Goal: Task Accomplishment & Management: Manage account settings

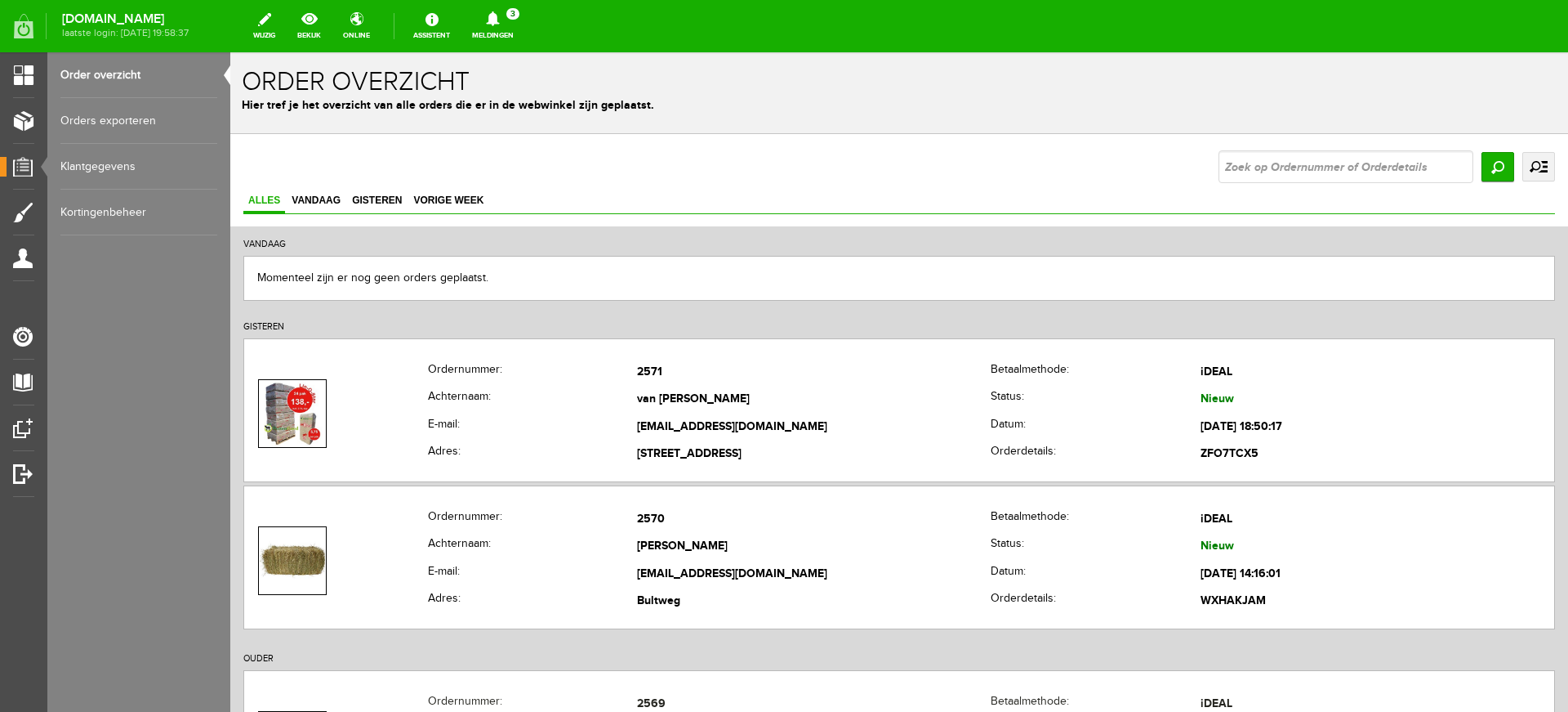
click at [524, 28] on link "Meldingen 3 Nieuwe orders Er is een nieuwe order( #2571 ) geplaatst door Vivian…" at bounding box center [492, 26] width 61 height 36
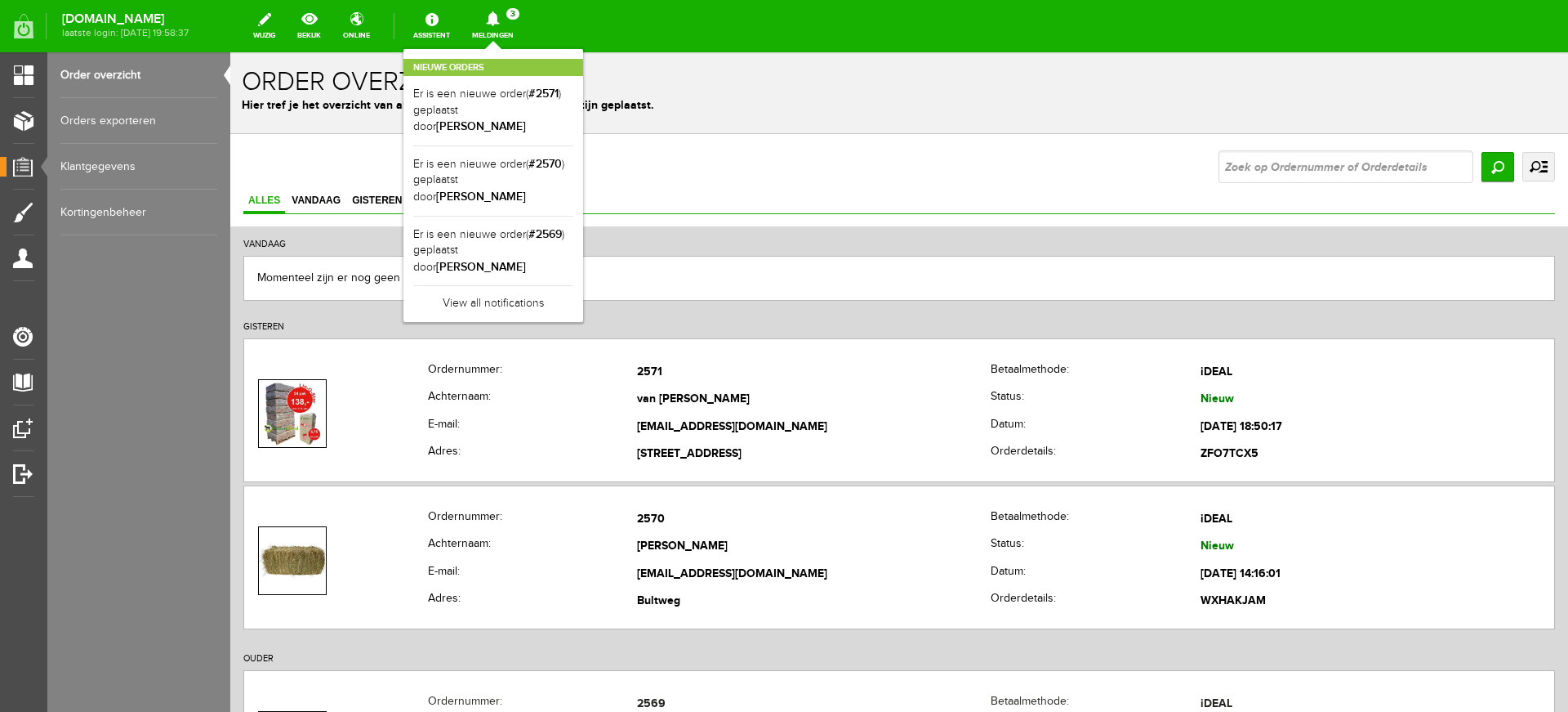
click at [524, 28] on link "Meldingen 3 Nieuwe orders Er is een nieuwe order( #2571 ) geplaatst door Vivian…" at bounding box center [492, 26] width 61 height 36
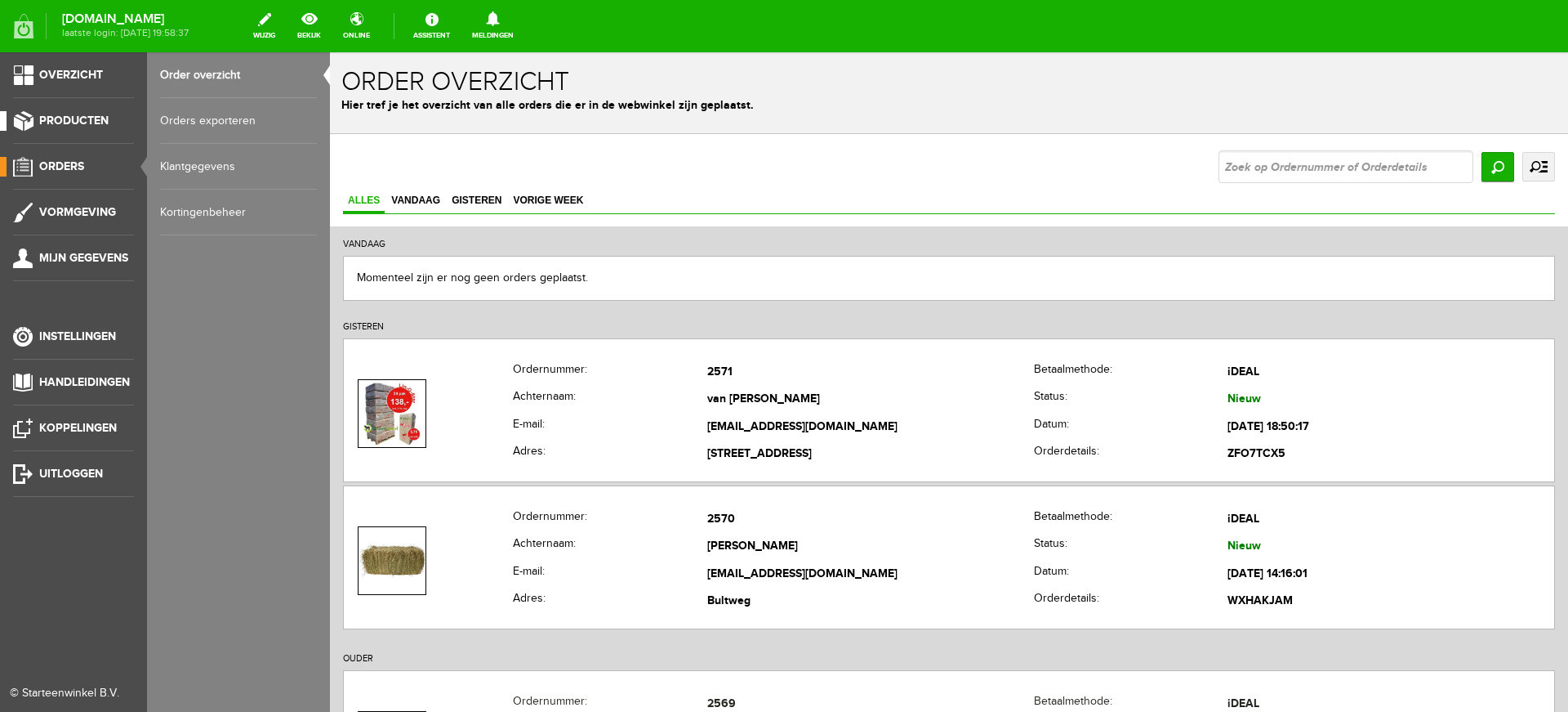
click at [62, 123] on span "Producten" at bounding box center [74, 120] width 69 height 14
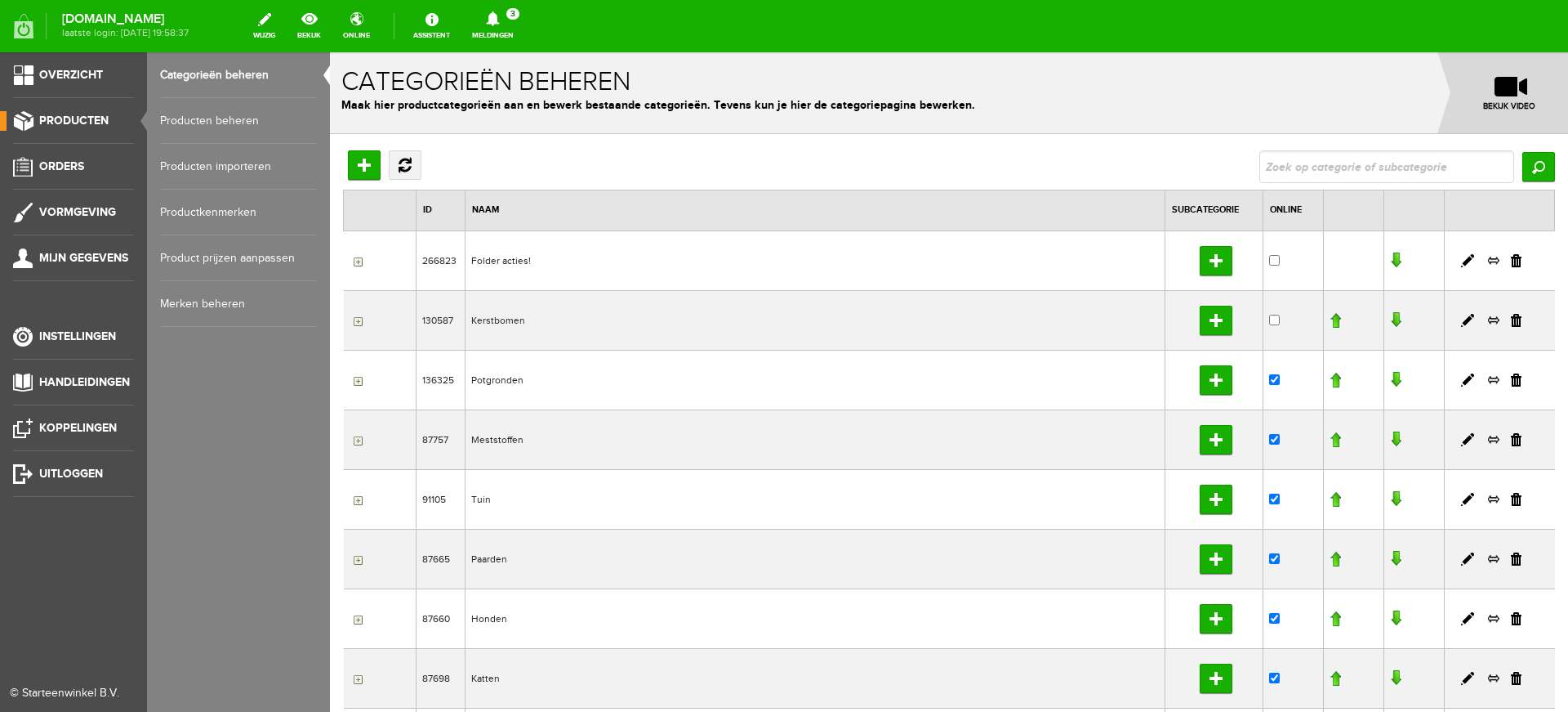
click at [66, 156] on ul "Overzicht Producten Orders Vormgeving Mijn gegevens Instellingen Handleidingen …" at bounding box center [73, 409] width 147 height 712
click at [66, 176] on link "Orders" at bounding box center [67, 166] width 134 height 20
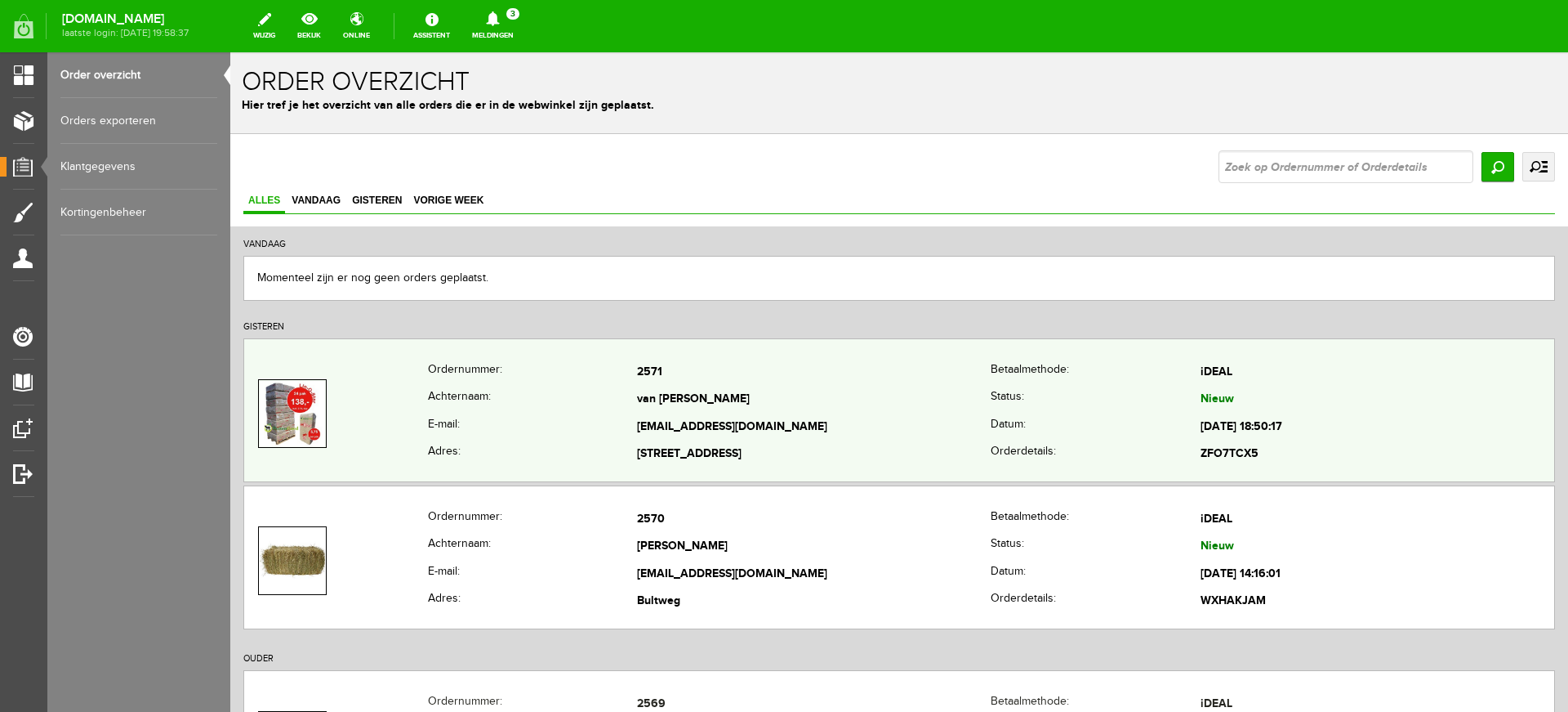
click at [676, 413] on td "[EMAIL_ADDRESS][DOMAIN_NAME]" at bounding box center [814, 427] width 354 height 28
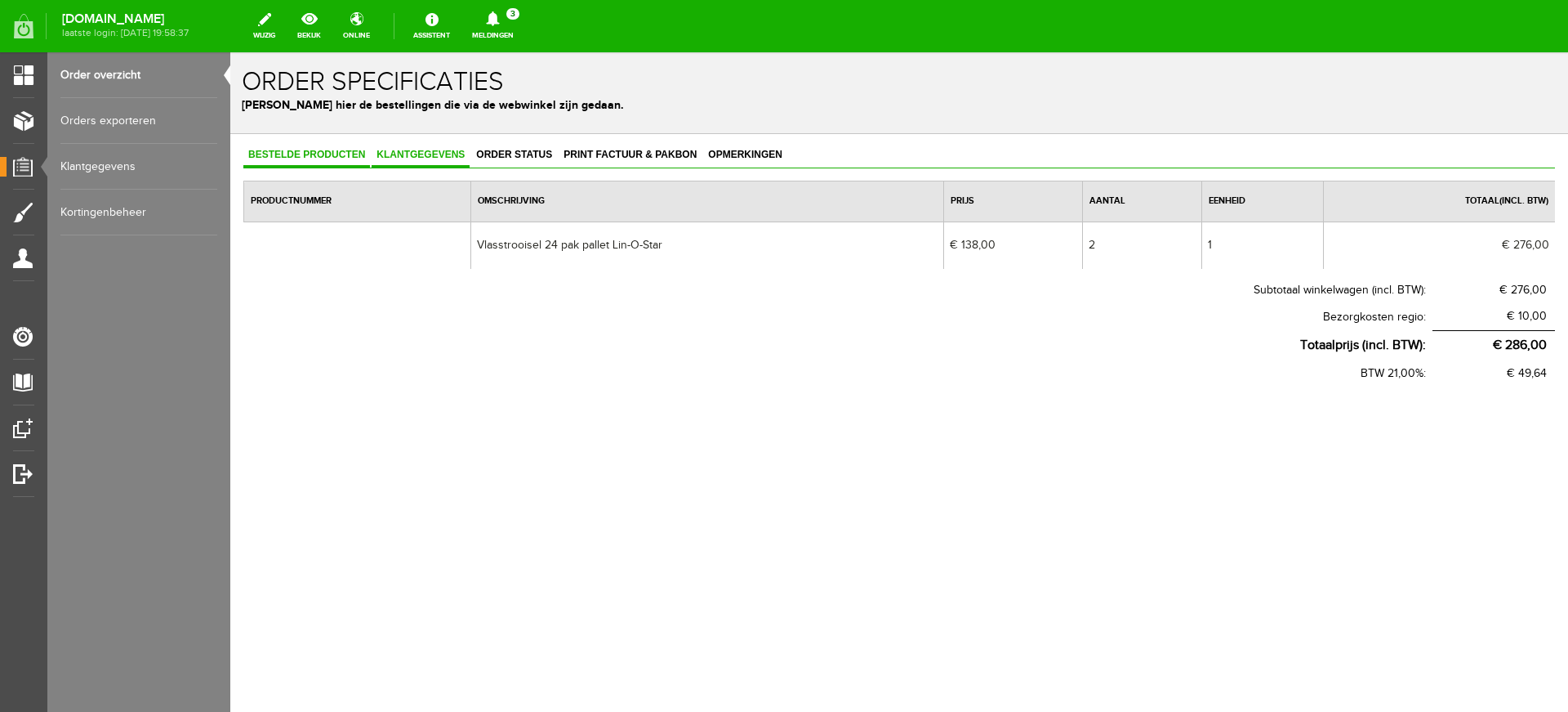
click at [398, 154] on span "Klantgegevens" at bounding box center [421, 154] width 98 height 11
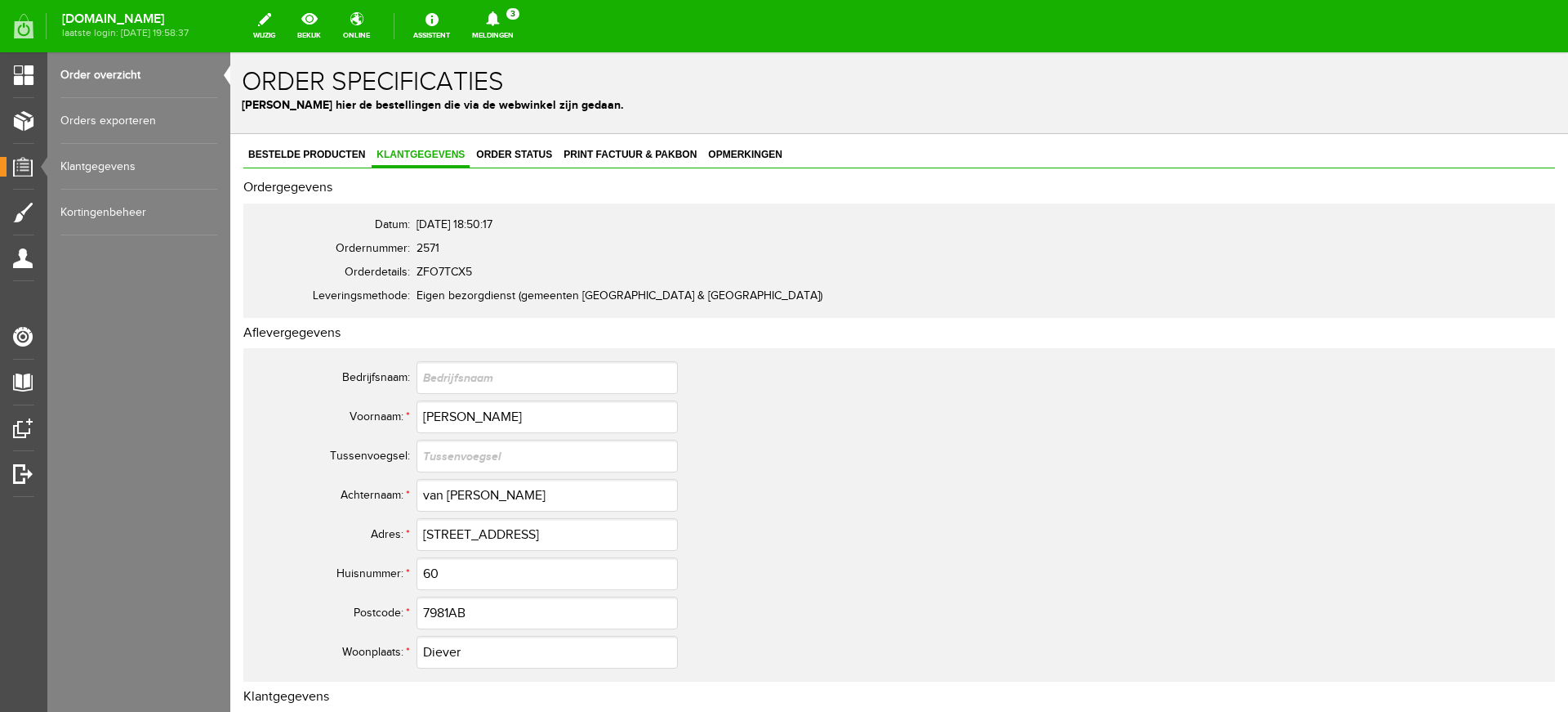
scroll to position [3, 0]
click at [132, 71] on link "Order overzicht" at bounding box center [138, 75] width 157 height 46
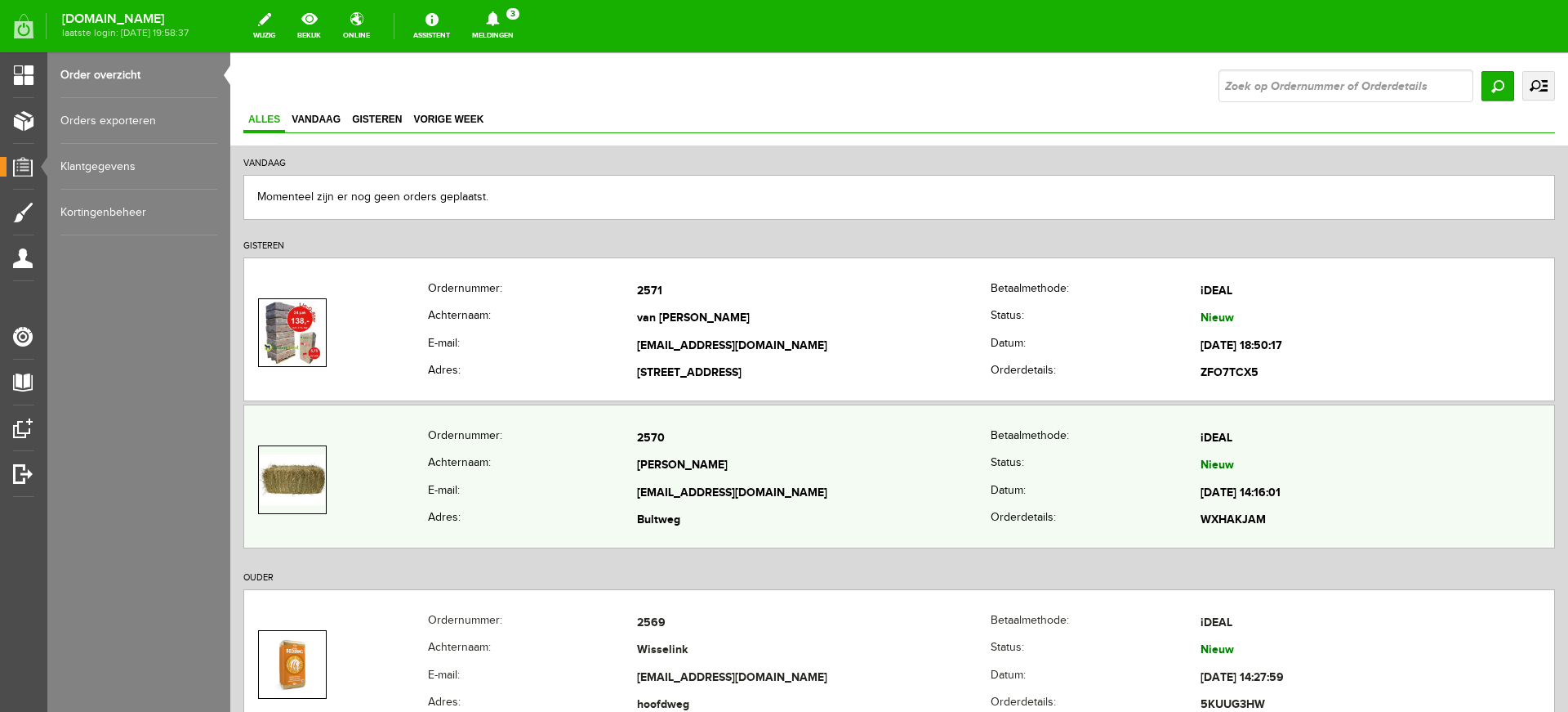
scroll to position [174, 0]
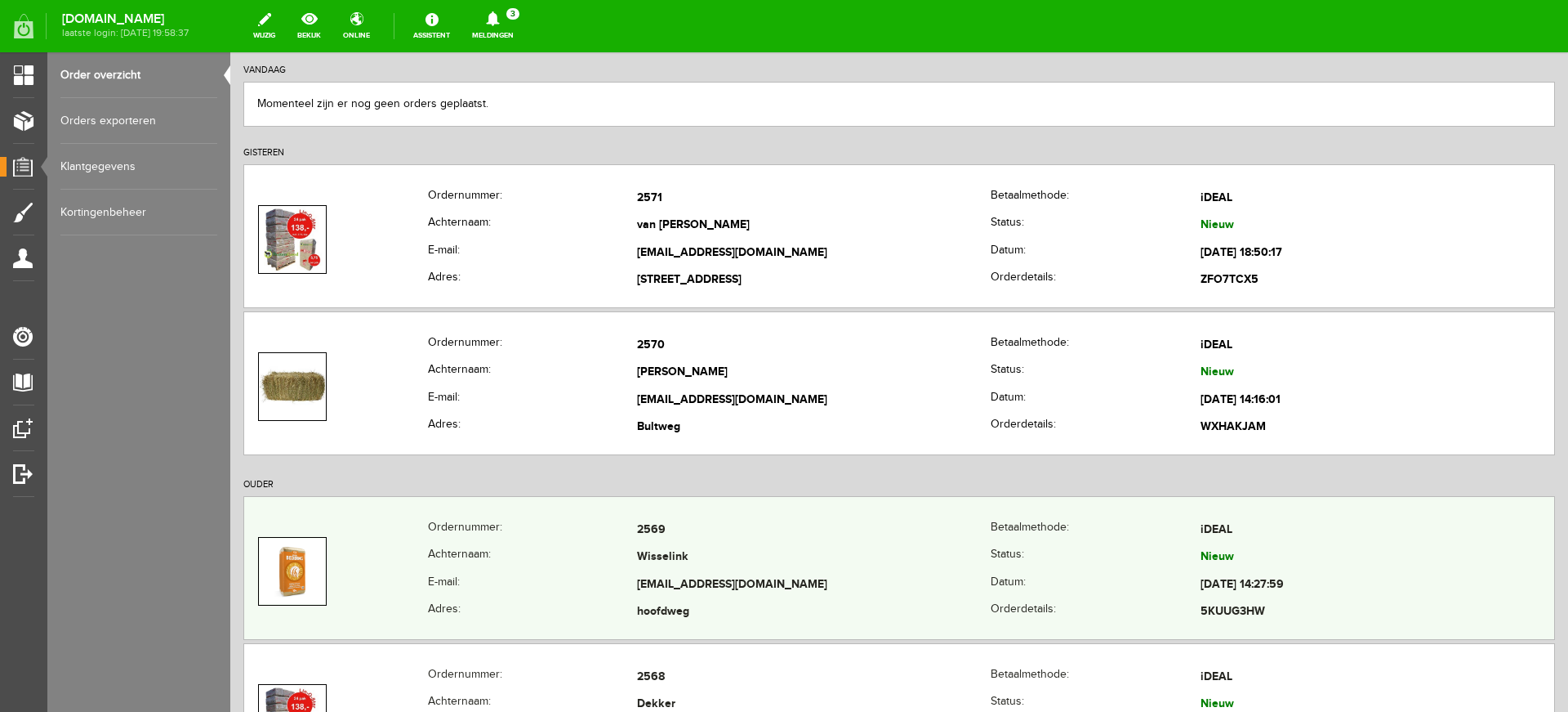
click at [671, 556] on td "Wisselink" at bounding box center [814, 558] width 354 height 28
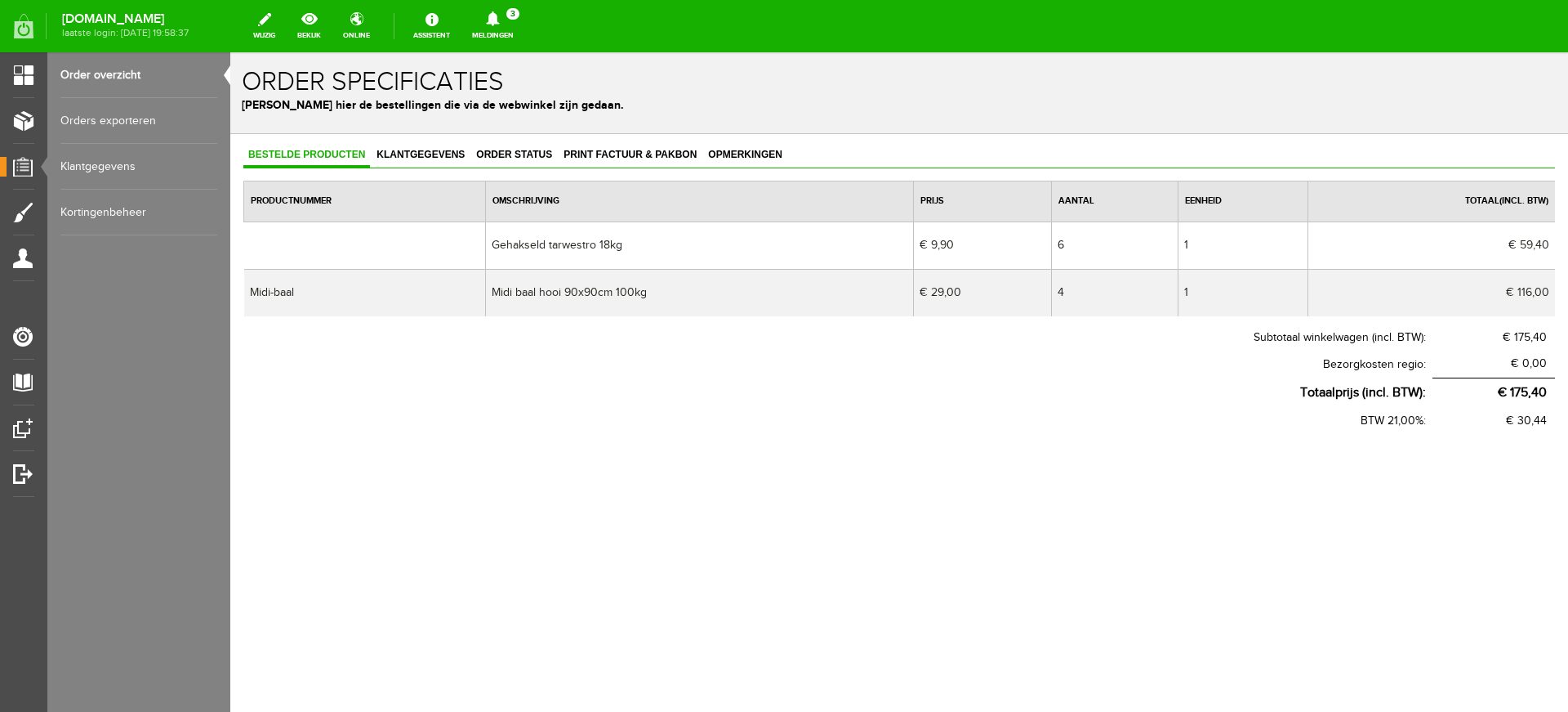
click at [327, 154] on span "Bestelde producten" at bounding box center [306, 154] width 127 height 11
click at [520, 151] on span "Order status" at bounding box center [514, 154] width 85 height 11
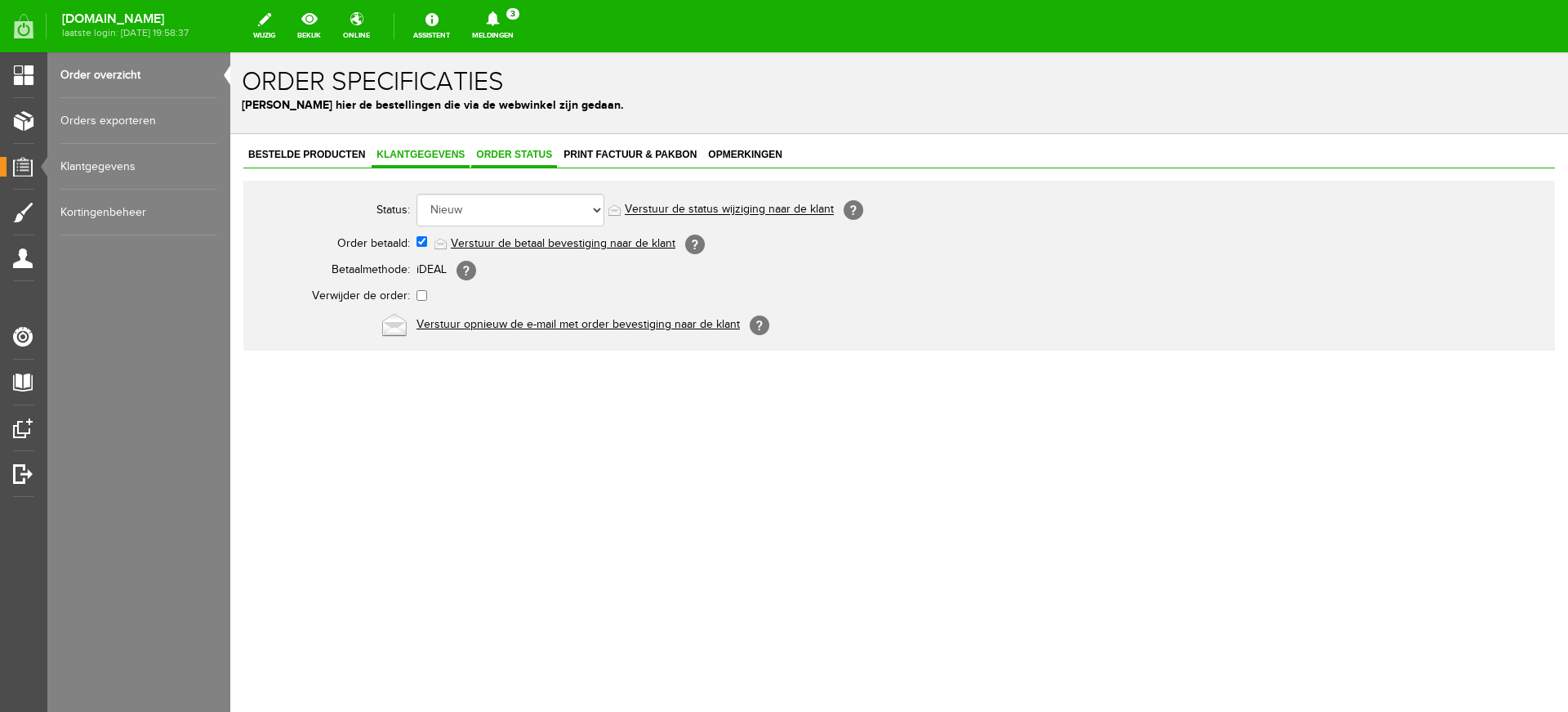
click at [427, 154] on span "Klantgegevens" at bounding box center [421, 154] width 98 height 11
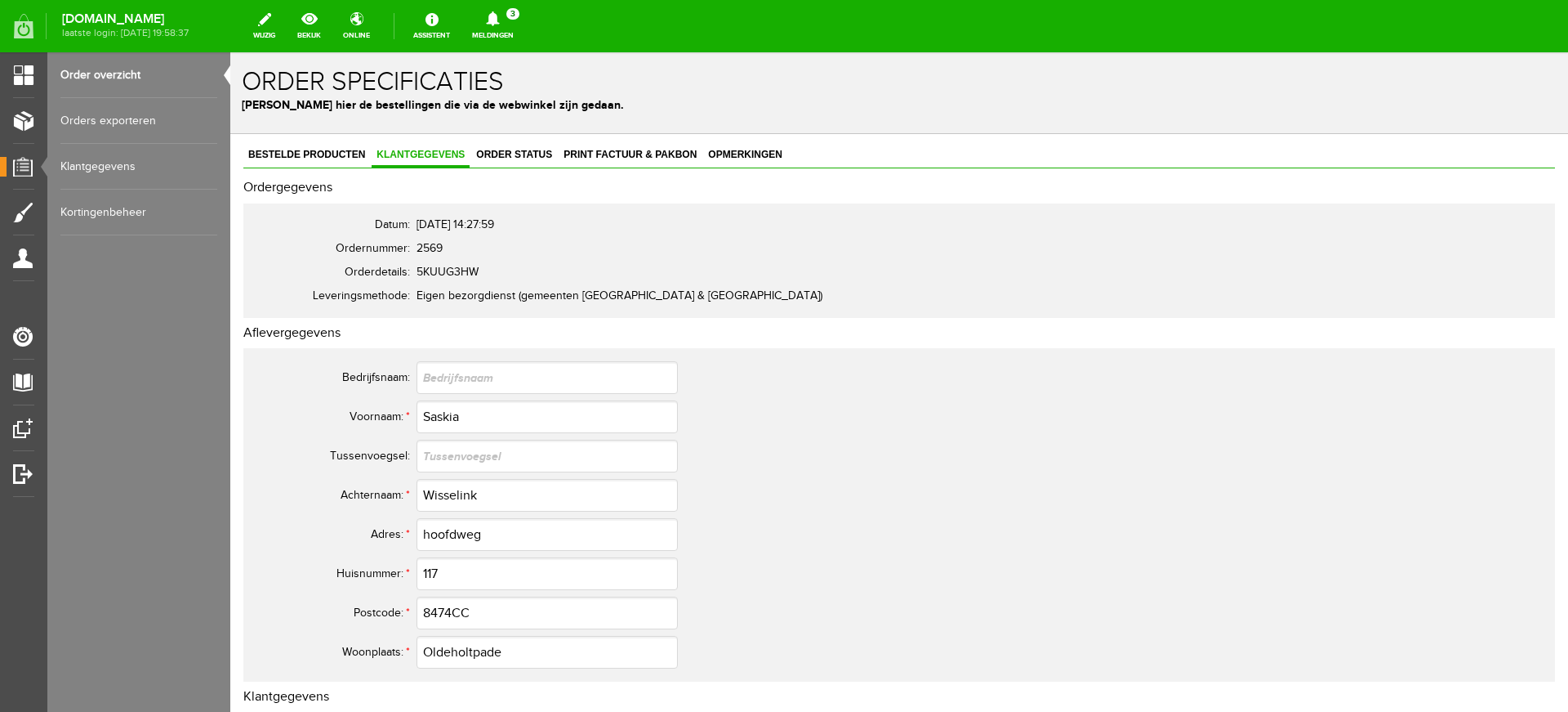
click at [514, 23] on icon at bounding box center [493, 19] width 41 height 15
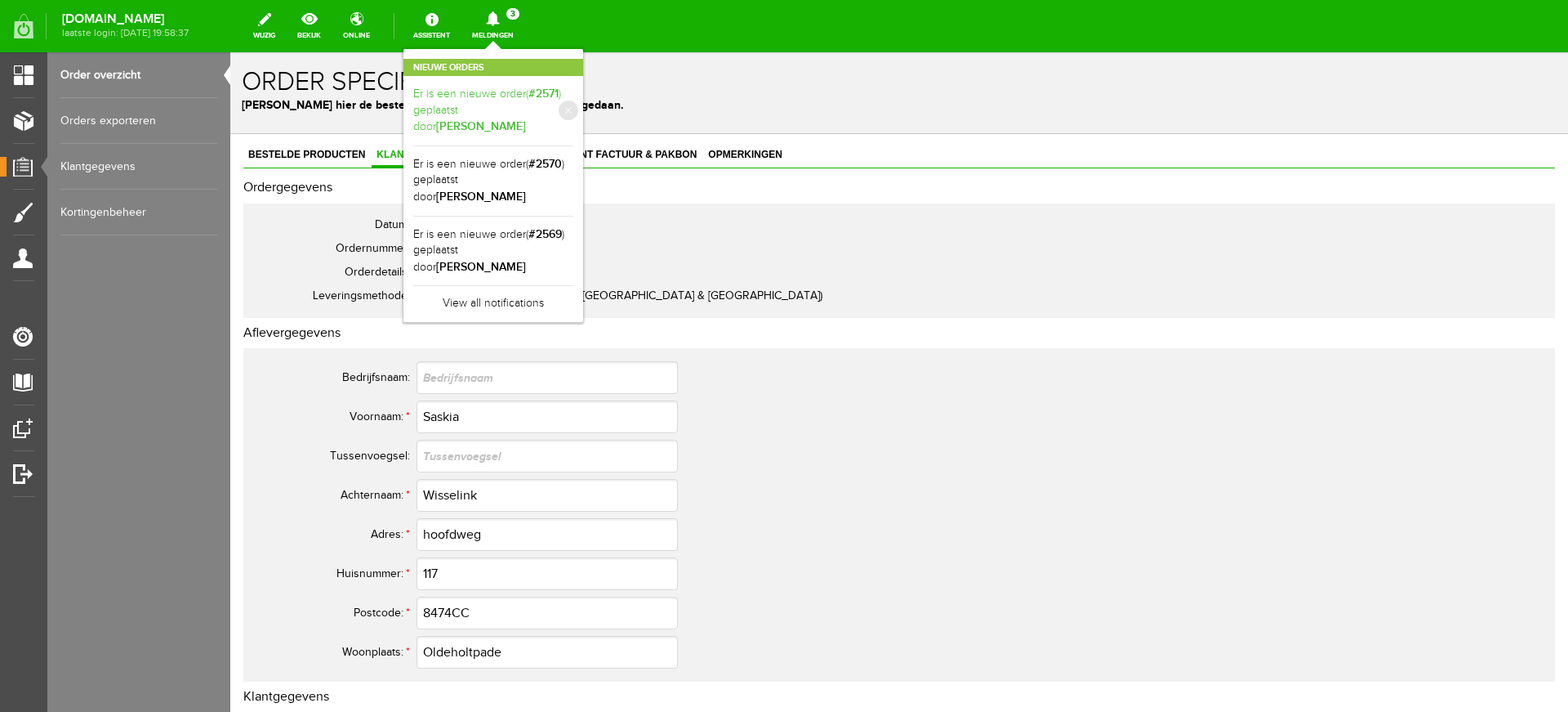
click at [557, 100] on link "Er is een nieuwe order( #2571 ) geplaatst door [PERSON_NAME]" at bounding box center [493, 110] width 160 height 50
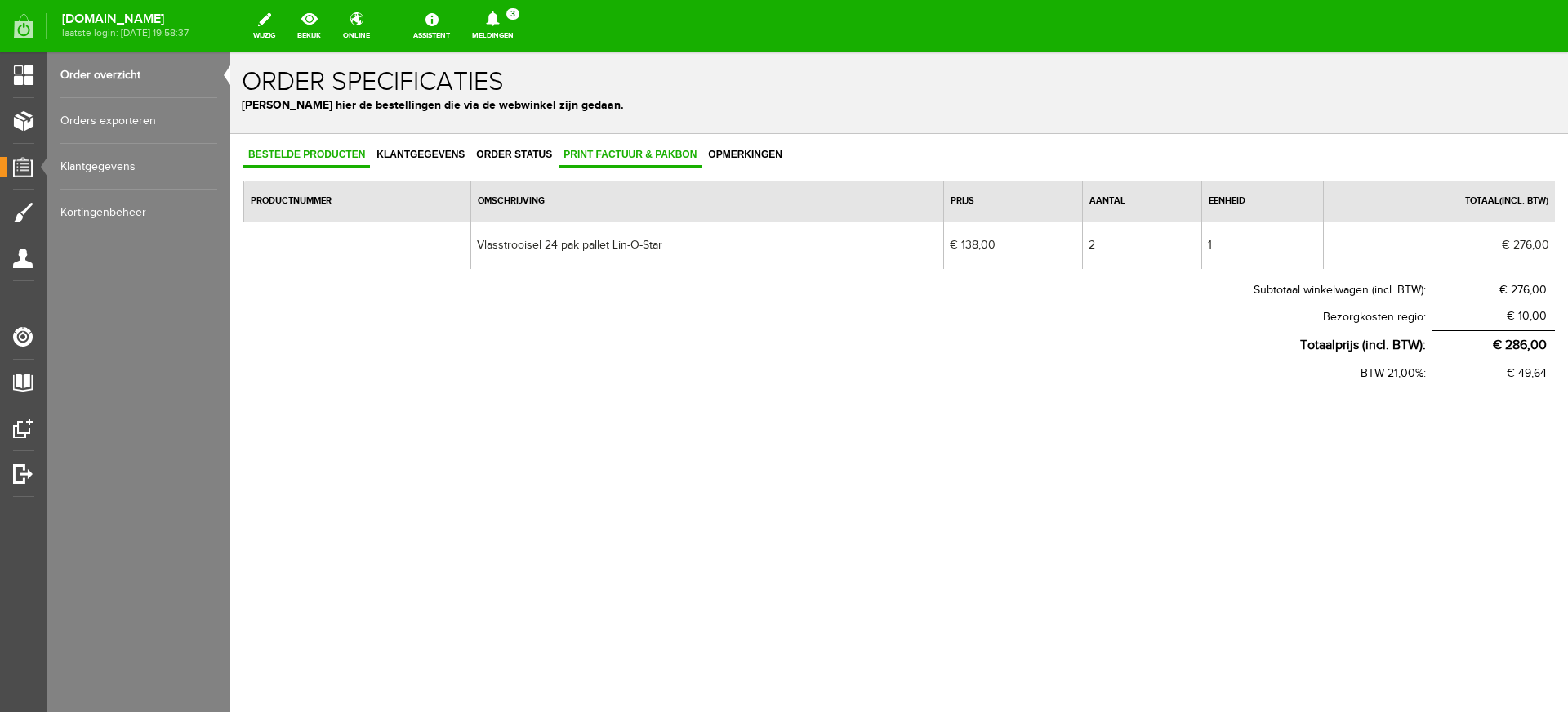
click at [651, 162] on link "Print factuur & pakbon" at bounding box center [630, 155] width 143 height 23
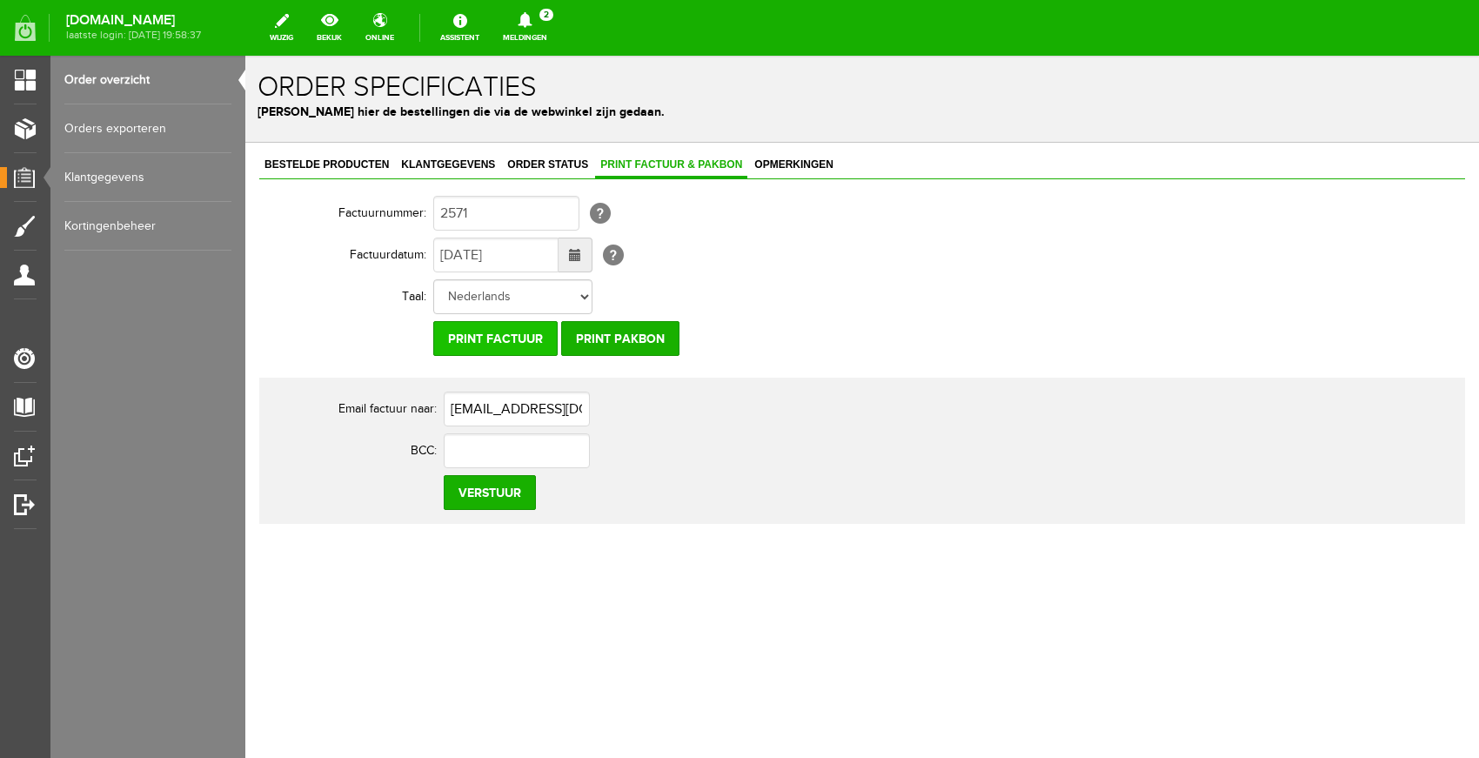
click at [491, 344] on input "Print factuur" at bounding box center [495, 338] width 124 height 35
click at [547, 27] on icon at bounding box center [525, 20] width 44 height 16
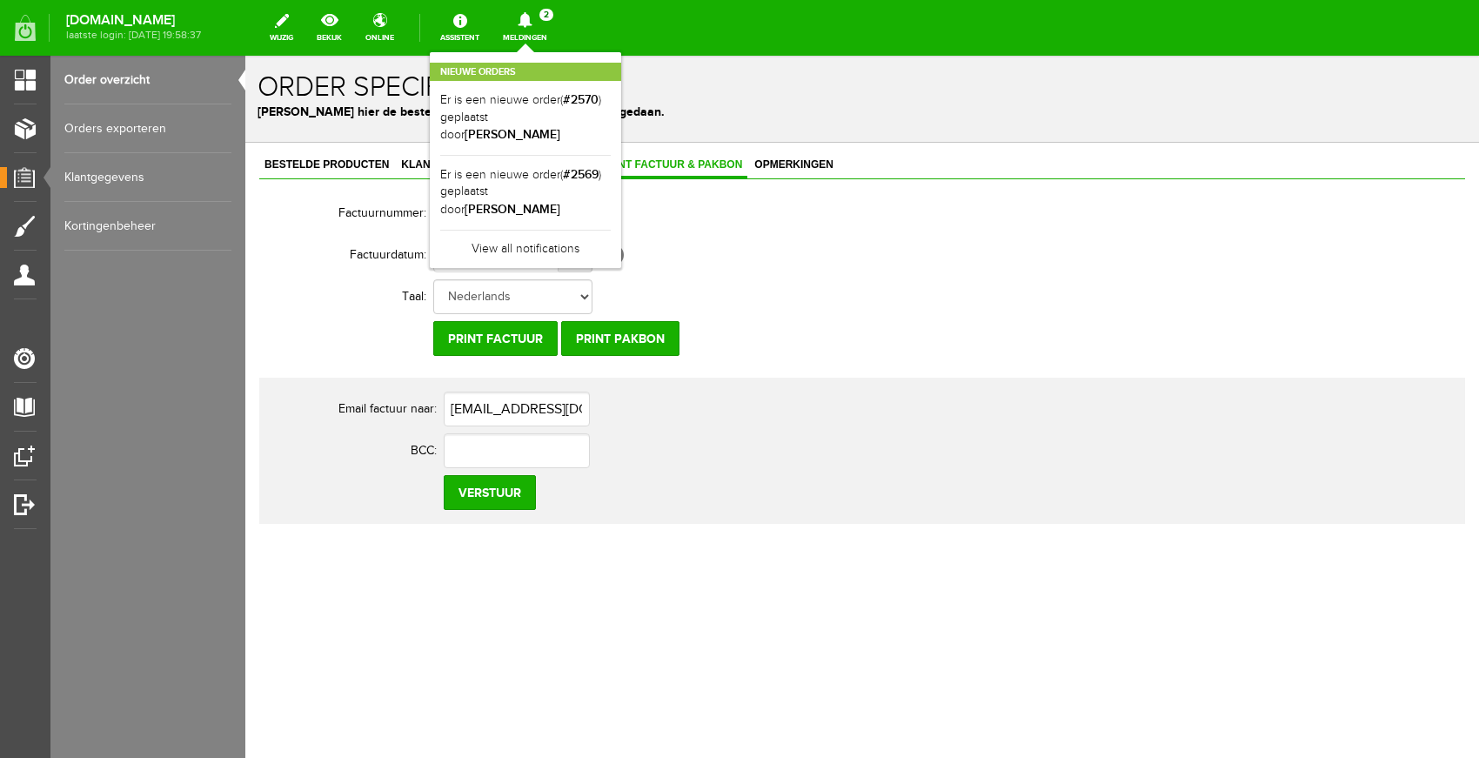
click at [558, 37] on link "Meldingen 2 Nieuwe orders Er is een nieuwe order( #2570 ) geplaatst door [PERSO…" at bounding box center [524, 28] width 65 height 38
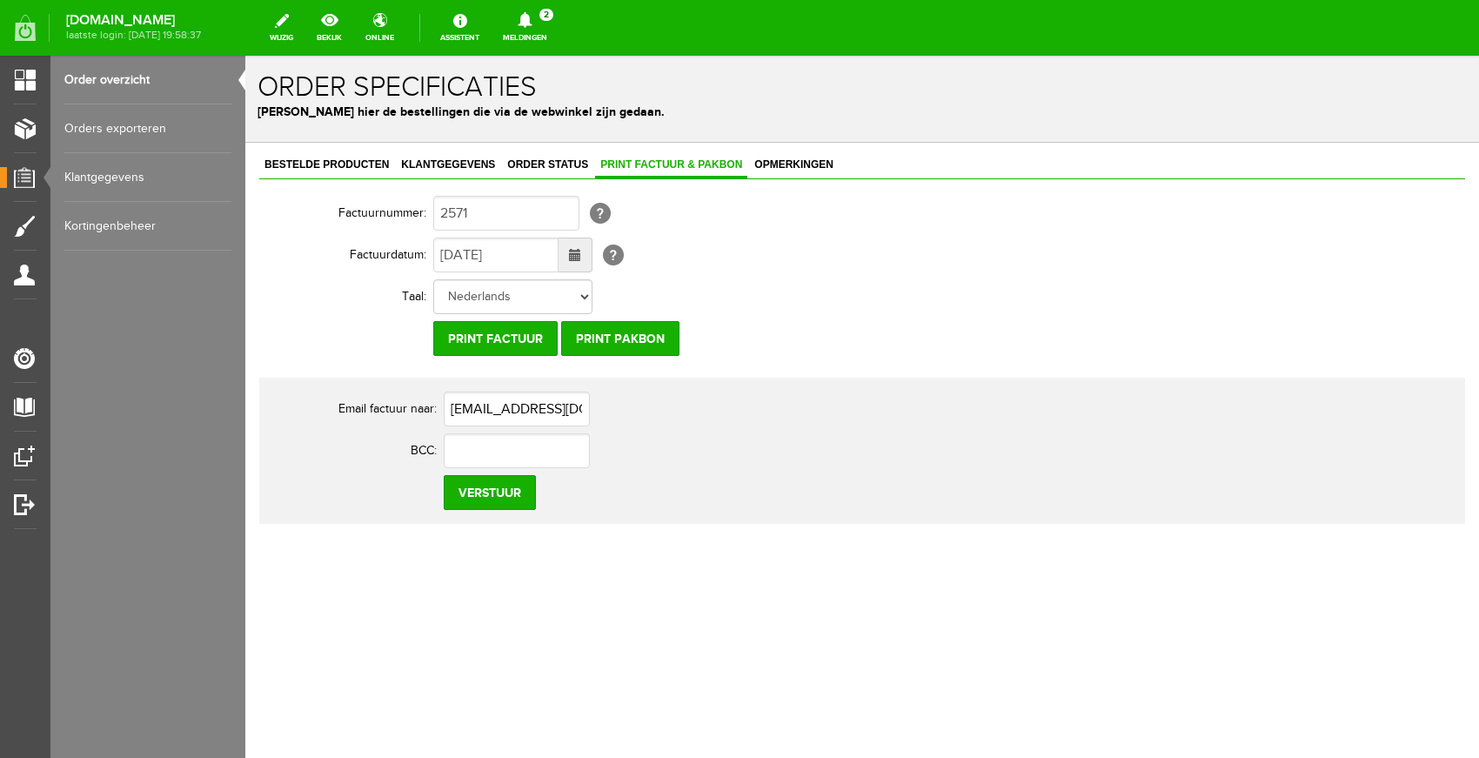
click at [558, 37] on link "Meldingen 2 Nieuwe orders Er is een nieuwe order( #2570 ) geplaatst door [PERSO…" at bounding box center [524, 28] width 65 height 38
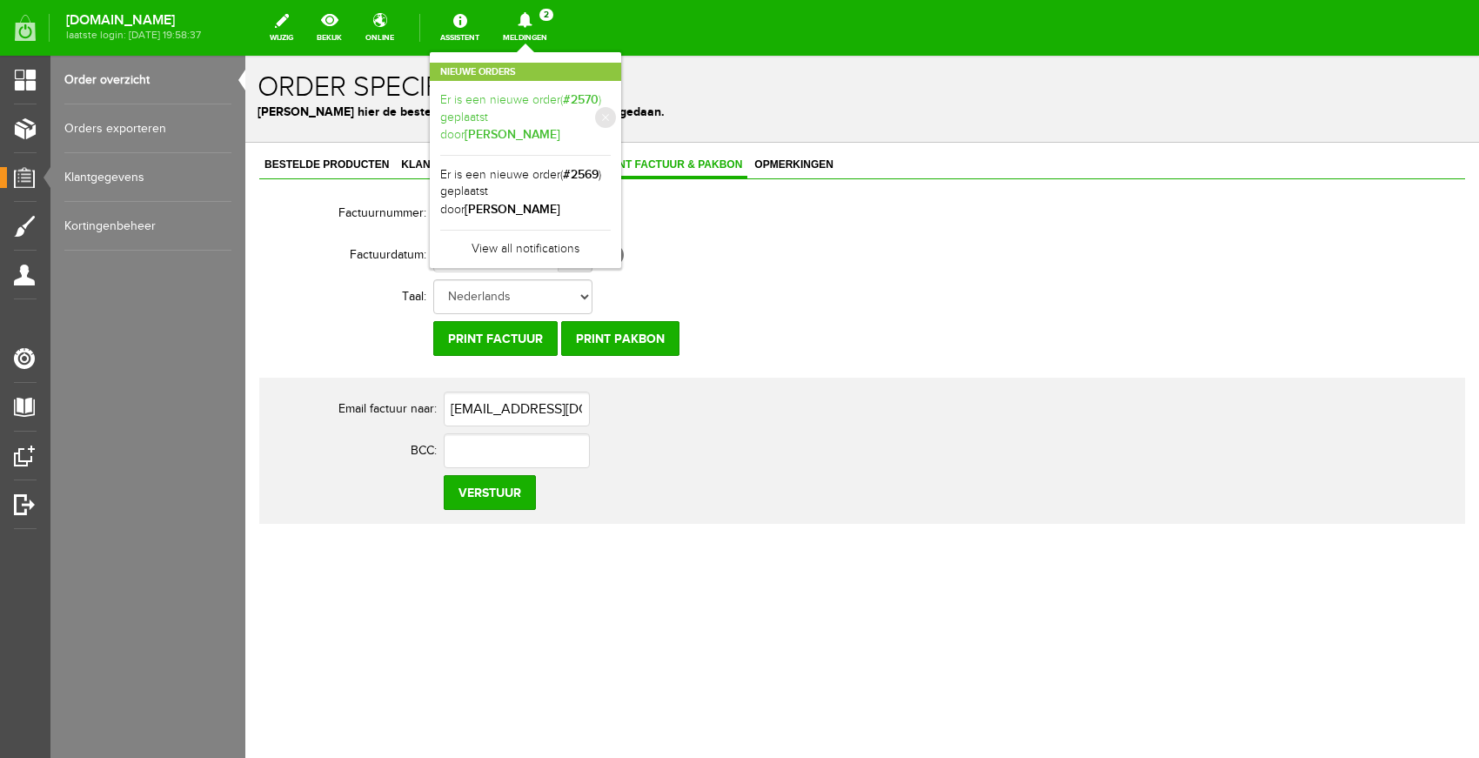
click at [560, 127] on b "[PERSON_NAME]" at bounding box center [513, 134] width 96 height 15
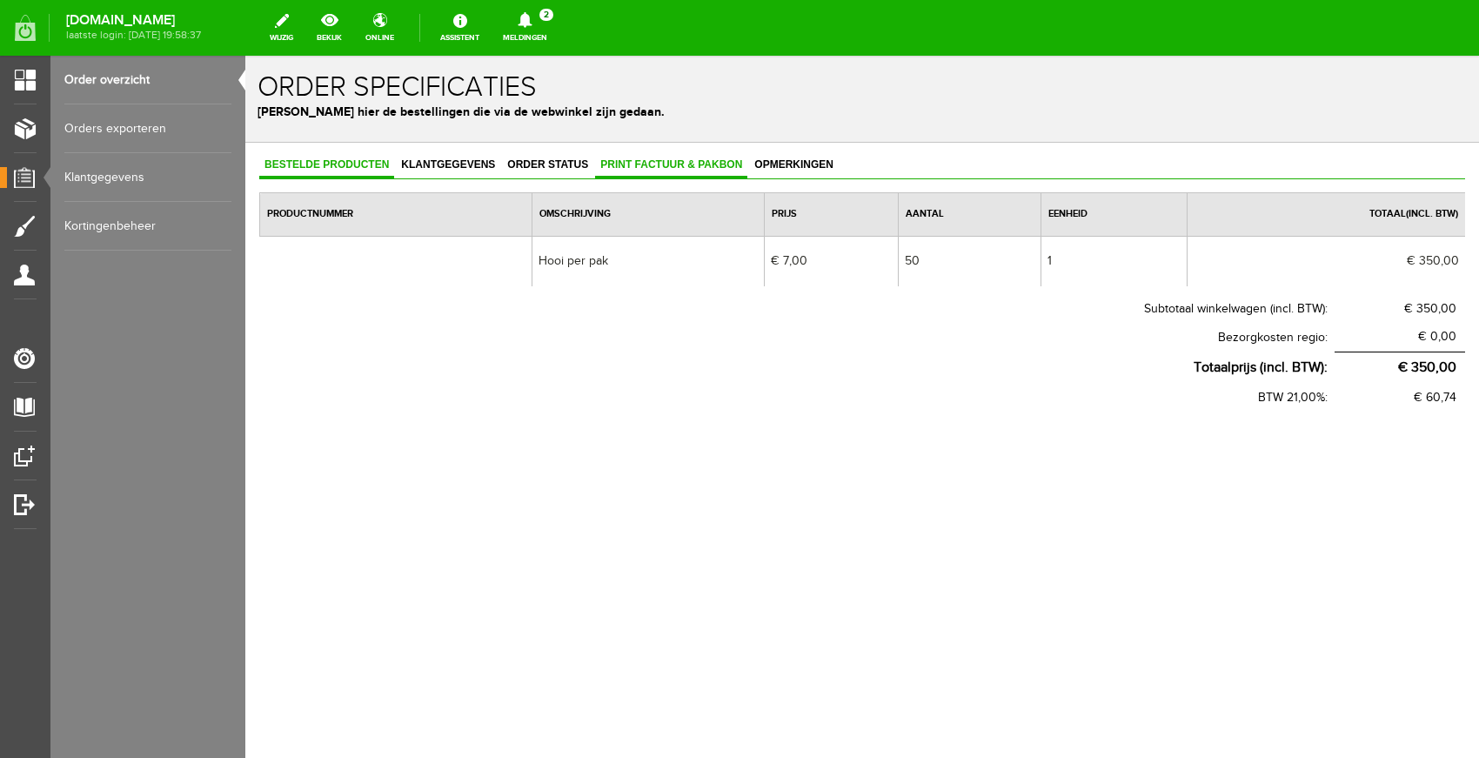
click at [652, 164] on span "Print factuur & pakbon" at bounding box center [671, 164] width 152 height 12
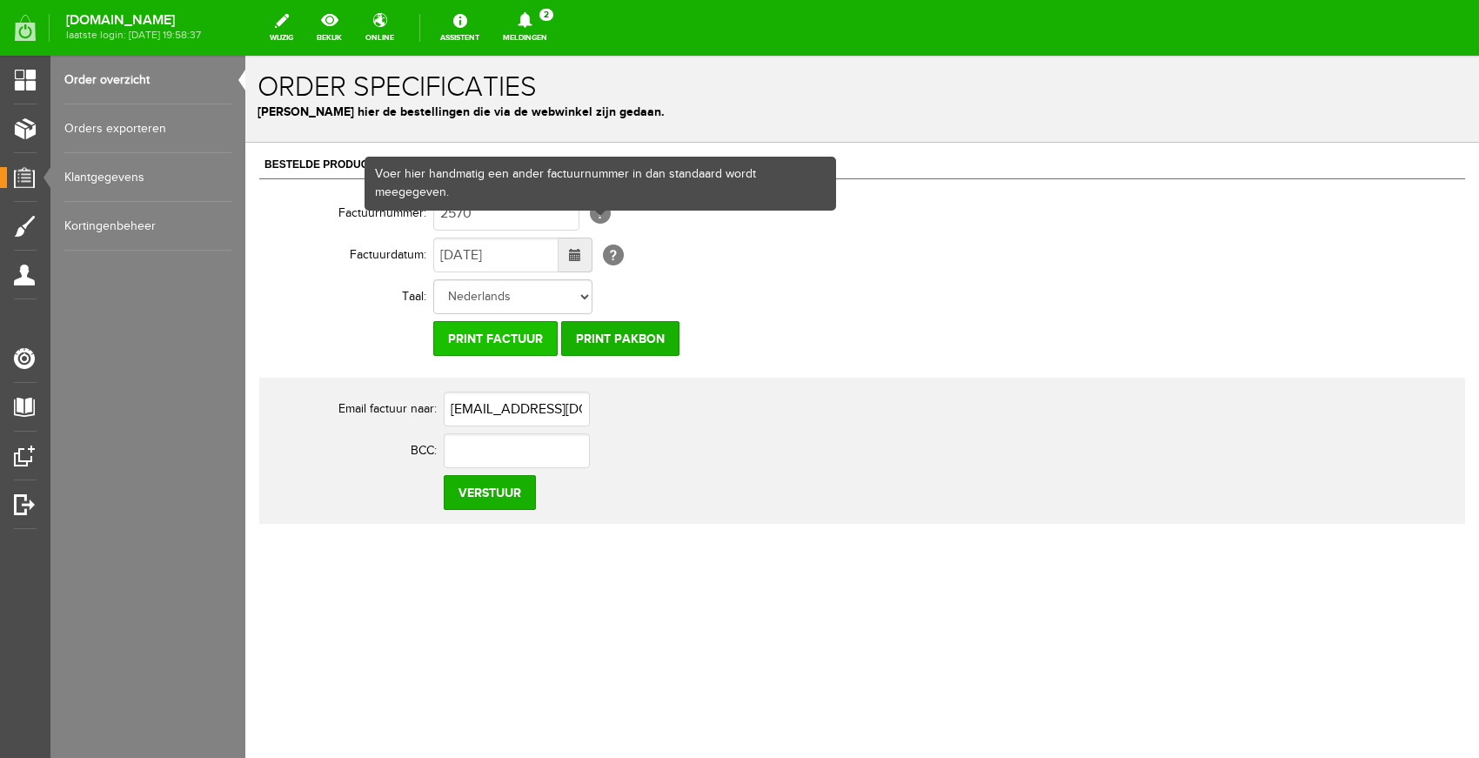
click at [538, 321] on input "Print factuur" at bounding box center [495, 338] width 124 height 35
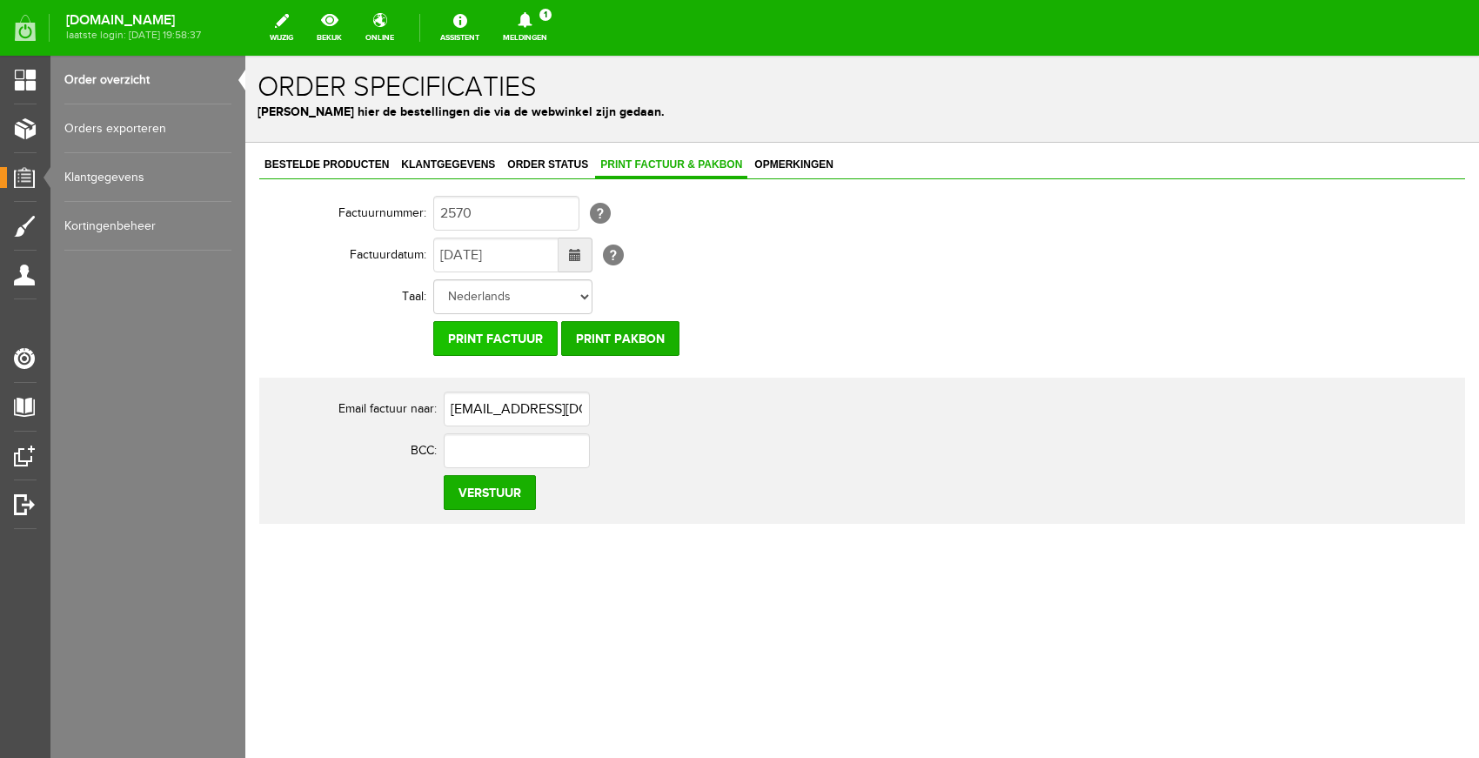
click at [534, 338] on input "Print factuur" at bounding box center [495, 338] width 124 height 35
click at [547, 12] on icon at bounding box center [525, 20] width 44 height 16
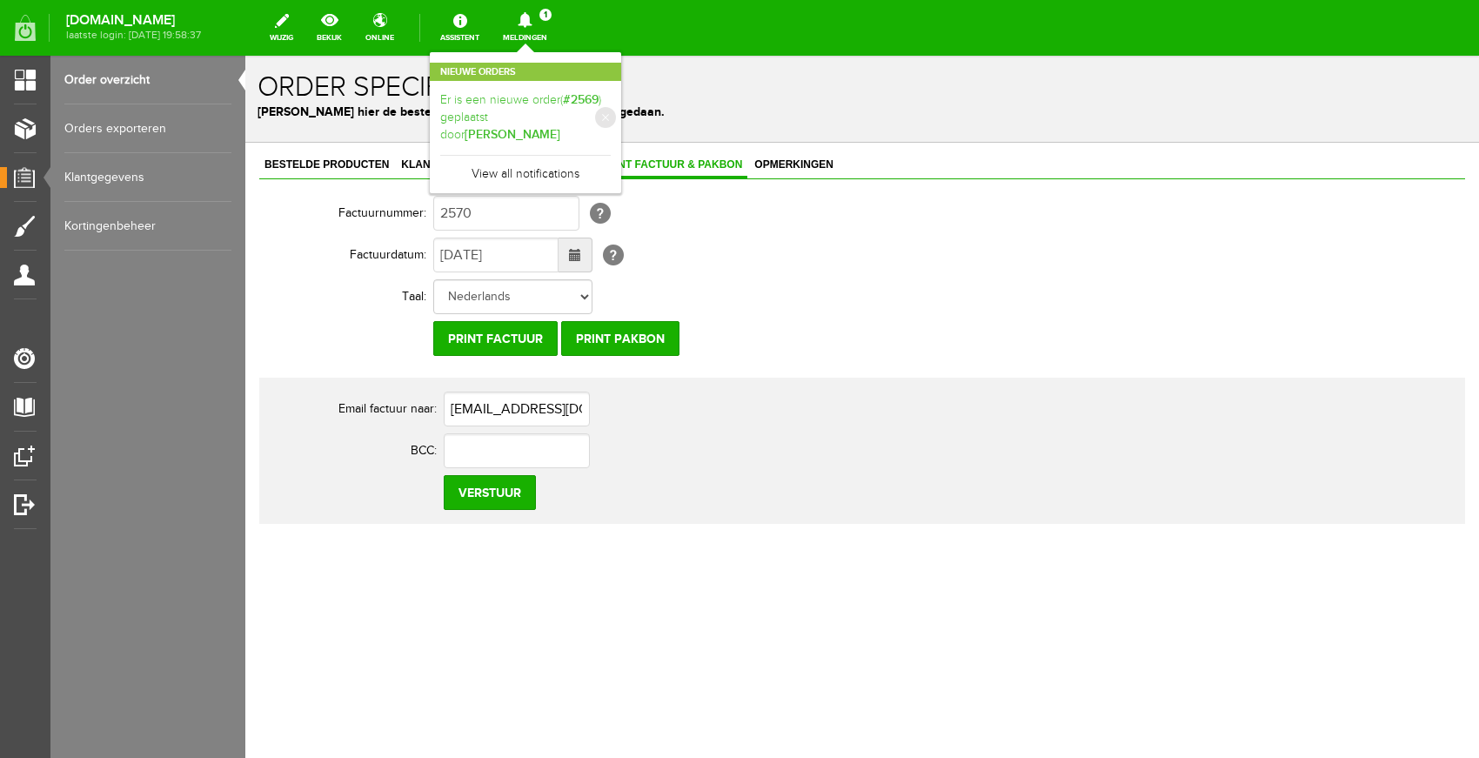
click at [595, 105] on link "Er is een nieuwe order( #2569 ) geplaatst door [PERSON_NAME]" at bounding box center [525, 117] width 170 height 53
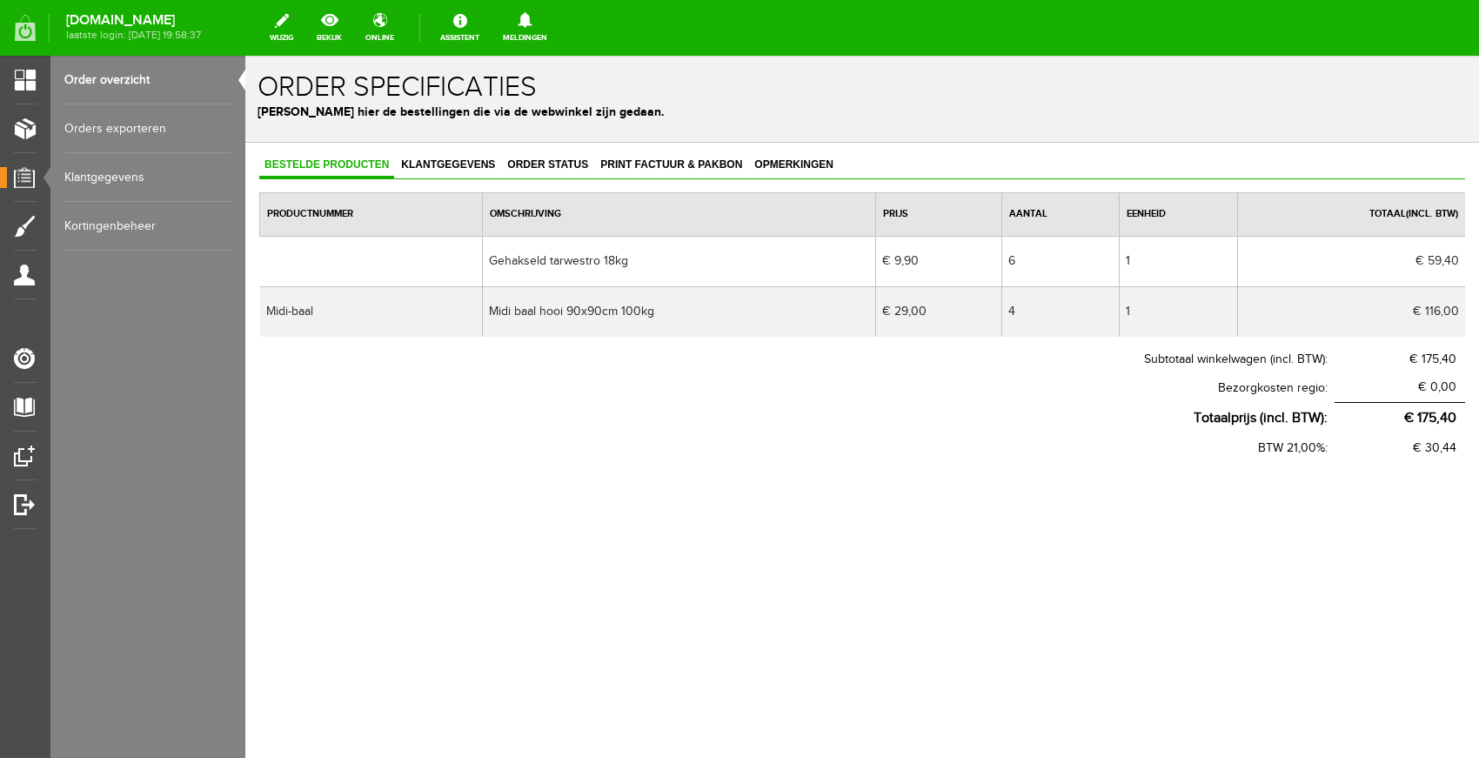
click at [655, 144] on div "Bestelde producten Klantgegevens Order status Print factuur & pakbon Opmerkinge…" at bounding box center [862, 364] width 1234 height 442
click at [653, 152] on div "Bestelde producten Klantgegevens Order status Print factuur & pakbon Opmerkinge…" at bounding box center [862, 364] width 1234 height 442
click at [649, 168] on span "Print factuur & pakbon" at bounding box center [671, 164] width 152 height 12
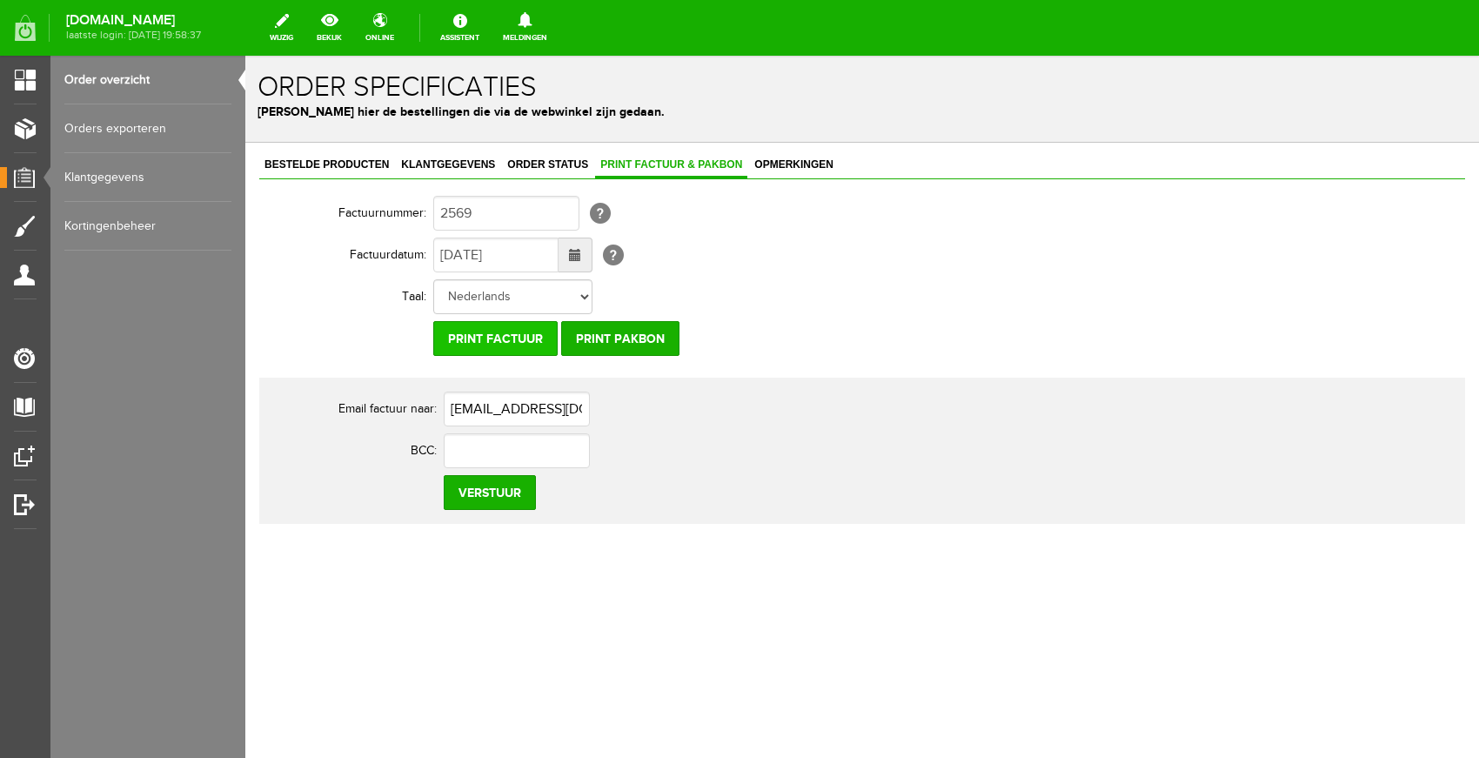
click at [506, 333] on input "Print factuur" at bounding box center [495, 338] width 124 height 35
